Goal: Navigation & Orientation: Find specific page/section

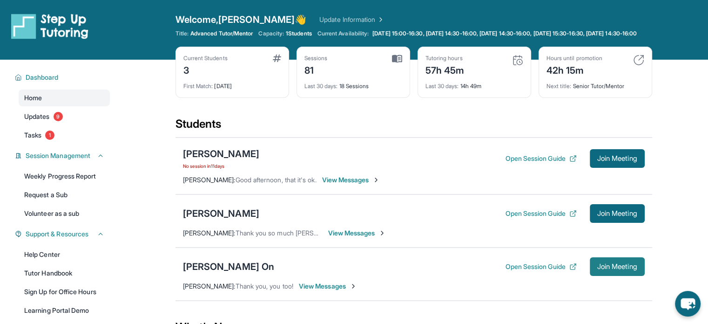
click at [603, 276] on button "Join Meeting" at bounding box center [617, 266] width 55 height 19
click at [209, 272] on div "[PERSON_NAME] On" at bounding box center [229, 266] width 92 height 13
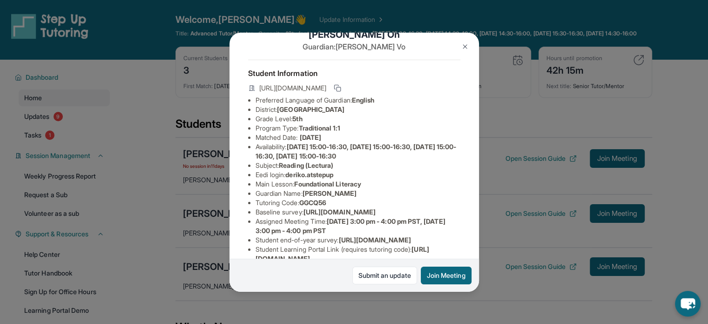
scroll to position [7, 0]
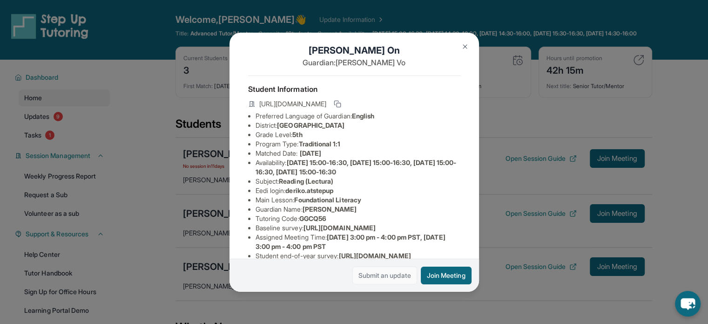
click at [404, 274] on link "Submit an update" at bounding box center [385, 275] width 65 height 18
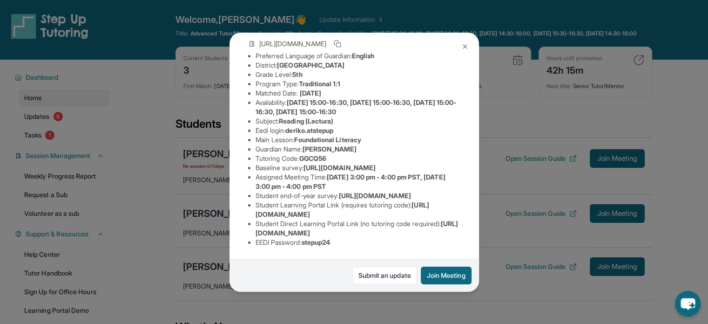
scroll to position [101, 325]
drag, startPoint x: 254, startPoint y: 149, endPoint x: 454, endPoint y: 170, distance: 200.8
click at [454, 170] on div "[PERSON_NAME] On Guardian: [PERSON_NAME] Student Information [URL][DOMAIN_NAME]…" at bounding box center [355, 162] width 250 height 259
copy span "[URL][DOMAIN_NAME]"
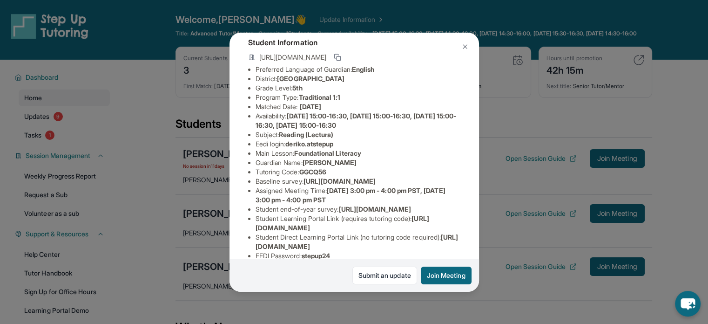
drag, startPoint x: 350, startPoint y: 221, endPoint x: 287, endPoint y: 222, distance: 63.3
click at [287, 222] on div "[PERSON_NAME] On Guardian: [PERSON_NAME] Student Information [URL][DOMAIN_NAME]…" at bounding box center [355, 162] width 250 height 259
drag, startPoint x: 287, startPoint y: 222, endPoint x: 428, endPoint y: 221, distance: 141.1
click at [428, 221] on div "[PERSON_NAME] On Guardian: [PERSON_NAME] Student Information [URL][DOMAIN_NAME]…" at bounding box center [355, 162] width 250 height 259
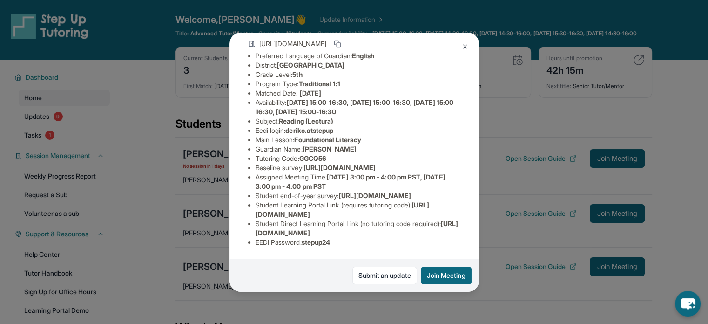
scroll to position [129, 325]
drag, startPoint x: 330, startPoint y: 240, endPoint x: 353, endPoint y: 238, distance: 22.9
click at [351, 238] on div "[PERSON_NAME] On Guardian: [PERSON_NAME] Student Information [URL][DOMAIN_NAME]…" at bounding box center [355, 162] width 250 height 259
click at [466, 43] on img at bounding box center [465, 46] width 7 height 7
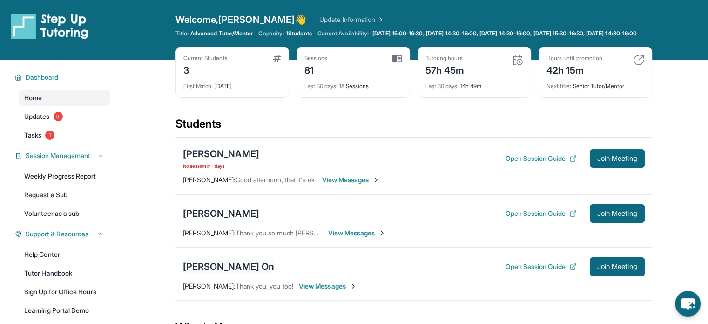
click at [211, 272] on div "[PERSON_NAME] On" at bounding box center [229, 266] width 92 height 13
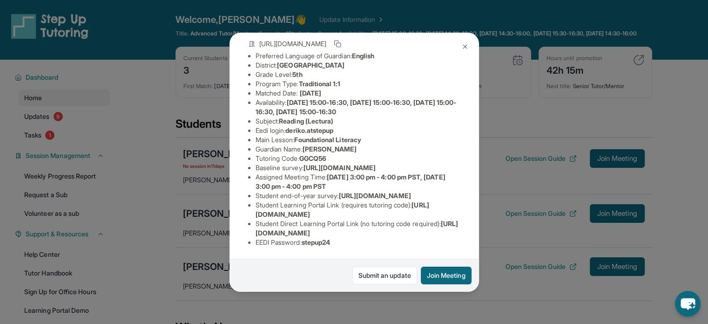
scroll to position [101, 0]
